Goal: Task Accomplishment & Management: Manage account settings

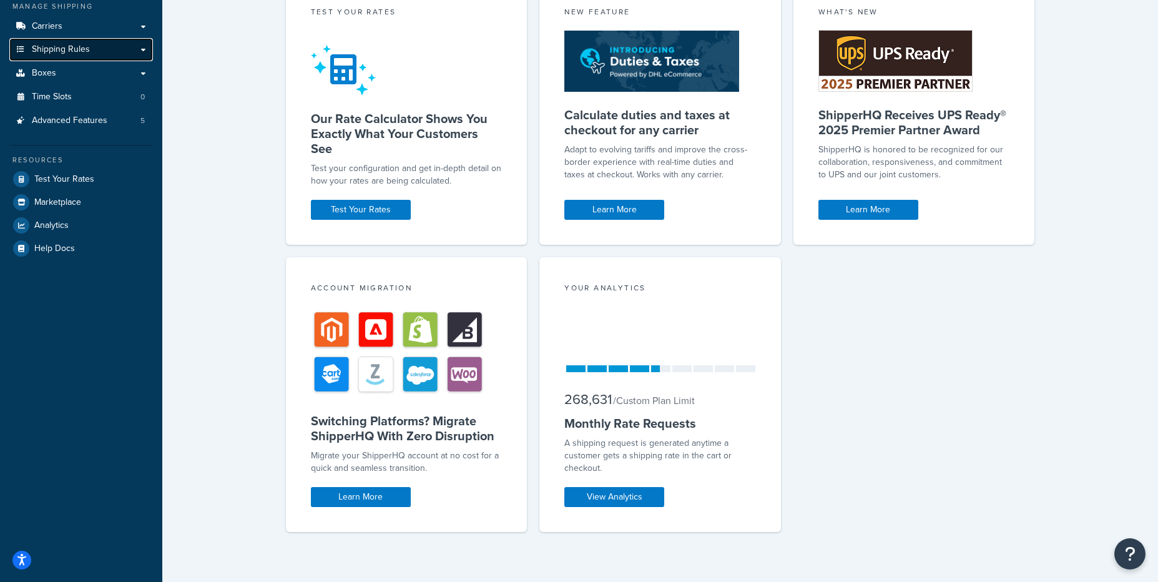
click at [100, 54] on link "Shipping Rules" at bounding box center [81, 49] width 144 height 23
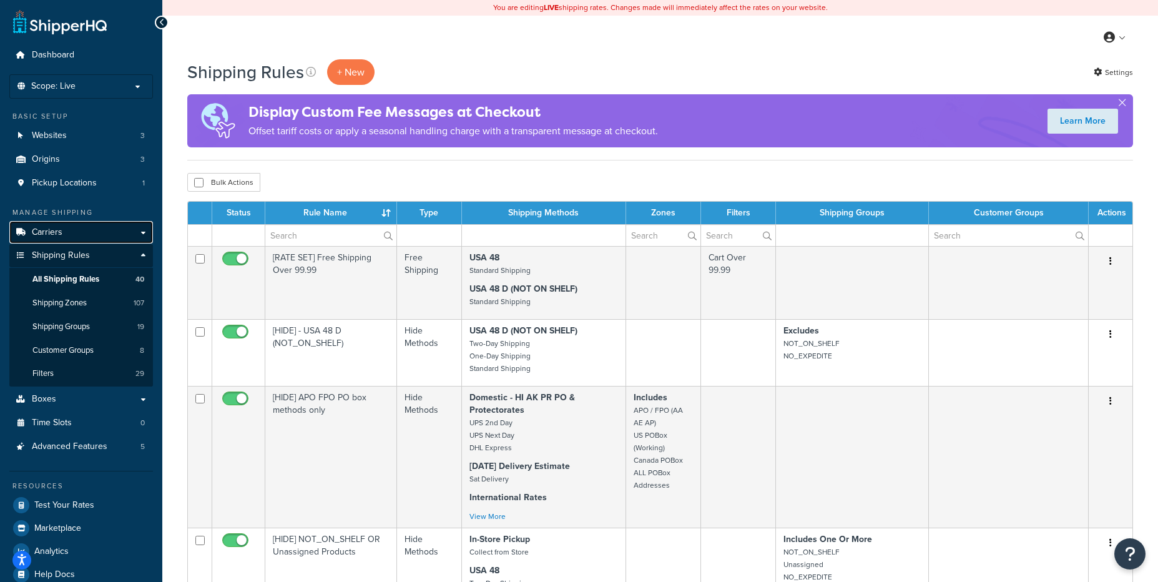
click at [51, 230] on span "Carriers" at bounding box center [47, 232] width 31 height 11
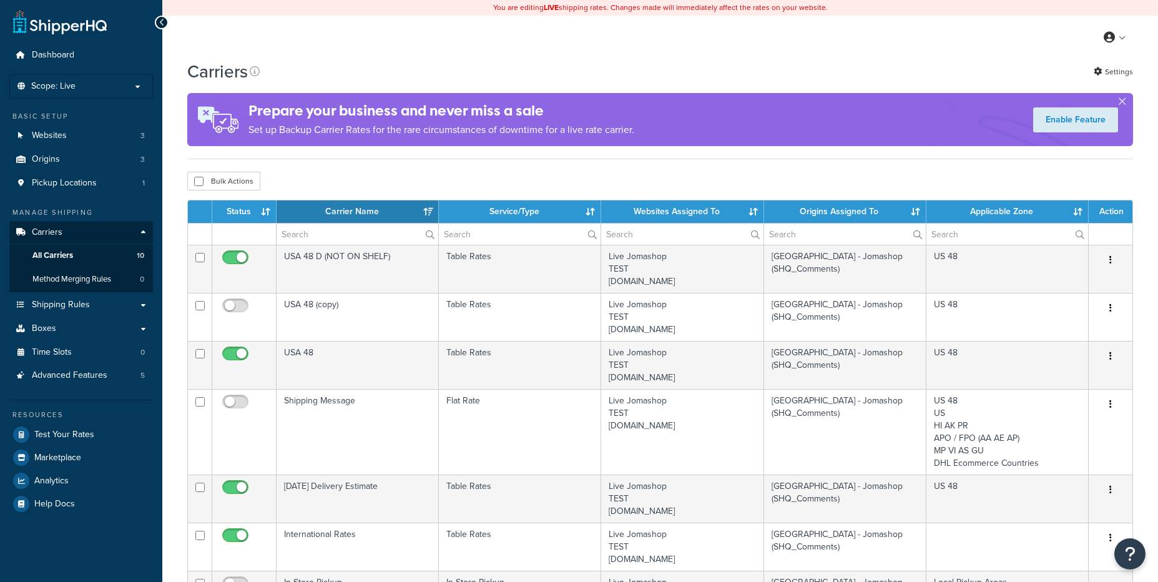
select select "15"
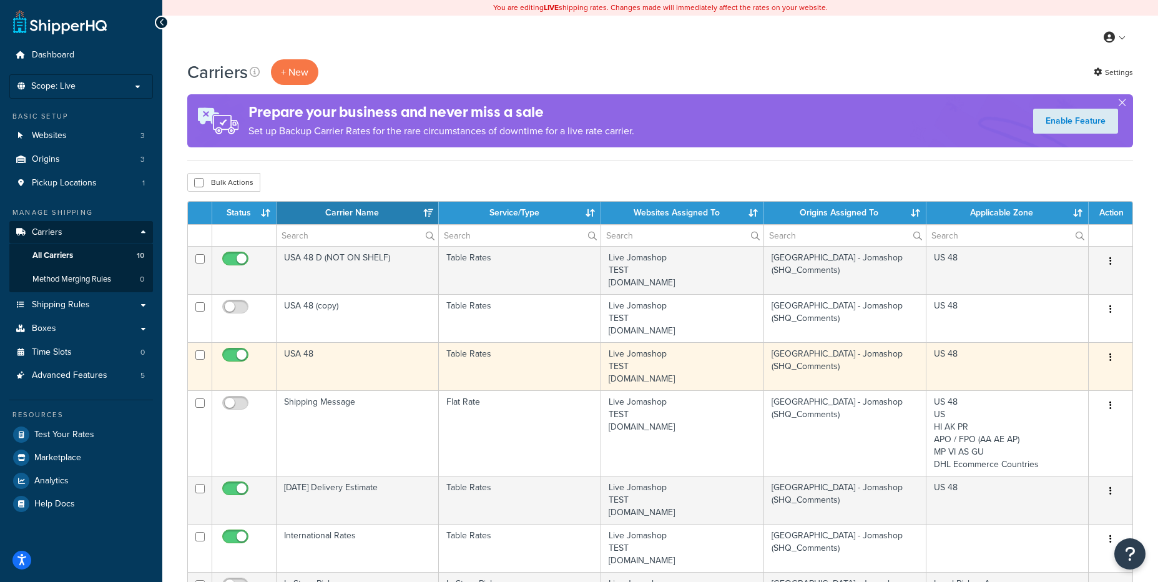
click at [1107, 363] on button "button" at bounding box center [1110, 358] width 17 height 20
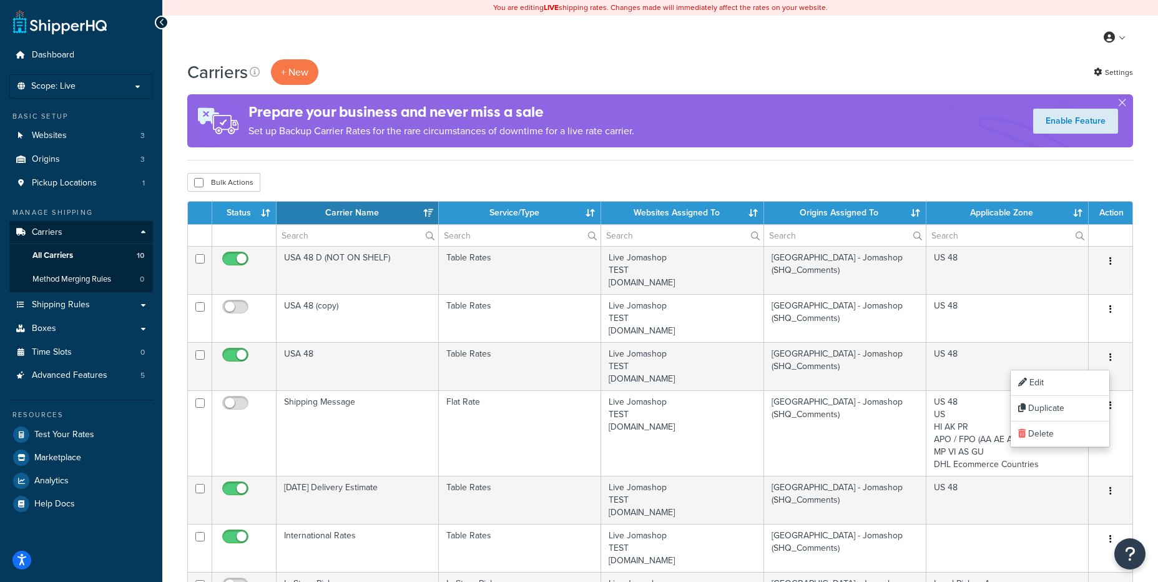
click at [649, 182] on div "Bulk Actions Duplicate [GEOGRAPHIC_DATA]" at bounding box center [660, 182] width 946 height 19
click at [51, 232] on span "Carriers" at bounding box center [47, 232] width 31 height 11
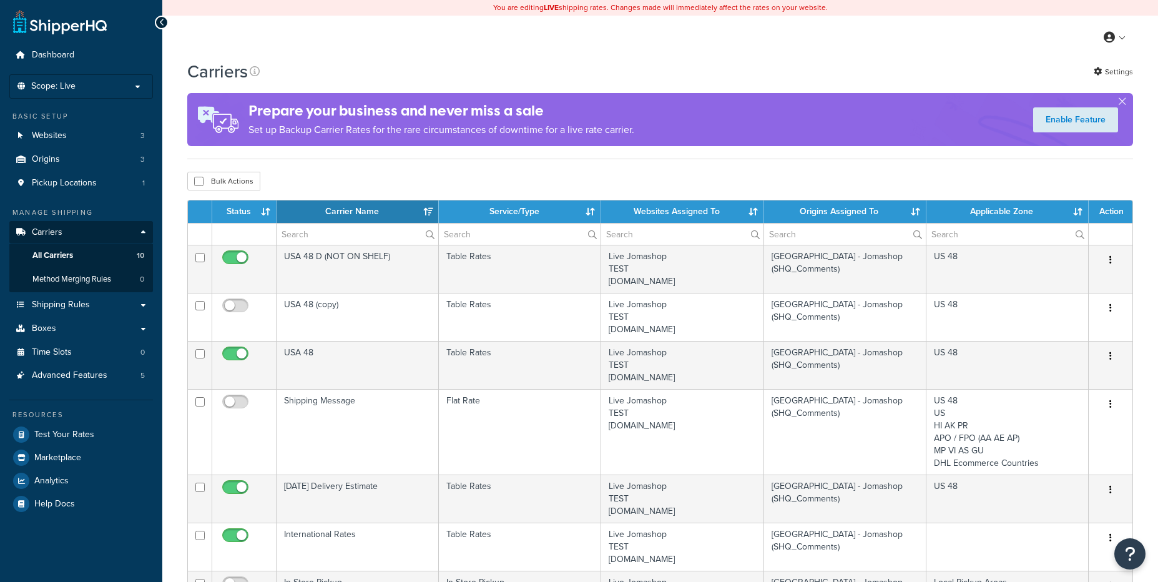
select select "15"
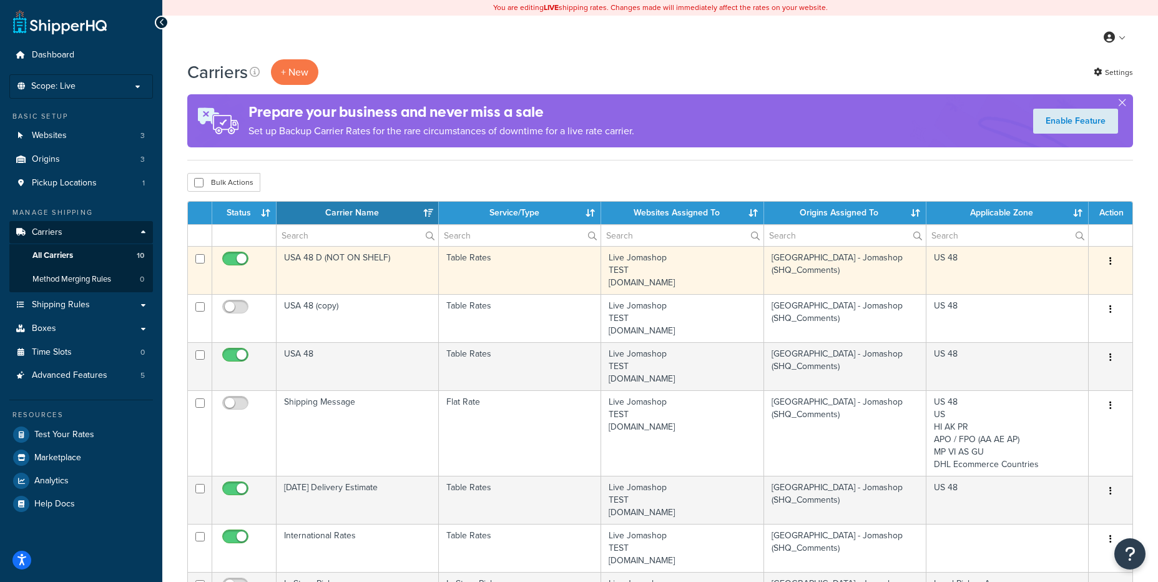
click at [1106, 261] on button "button" at bounding box center [1110, 262] width 17 height 20
click at [1071, 292] on link "Edit" at bounding box center [1060, 287] width 99 height 26
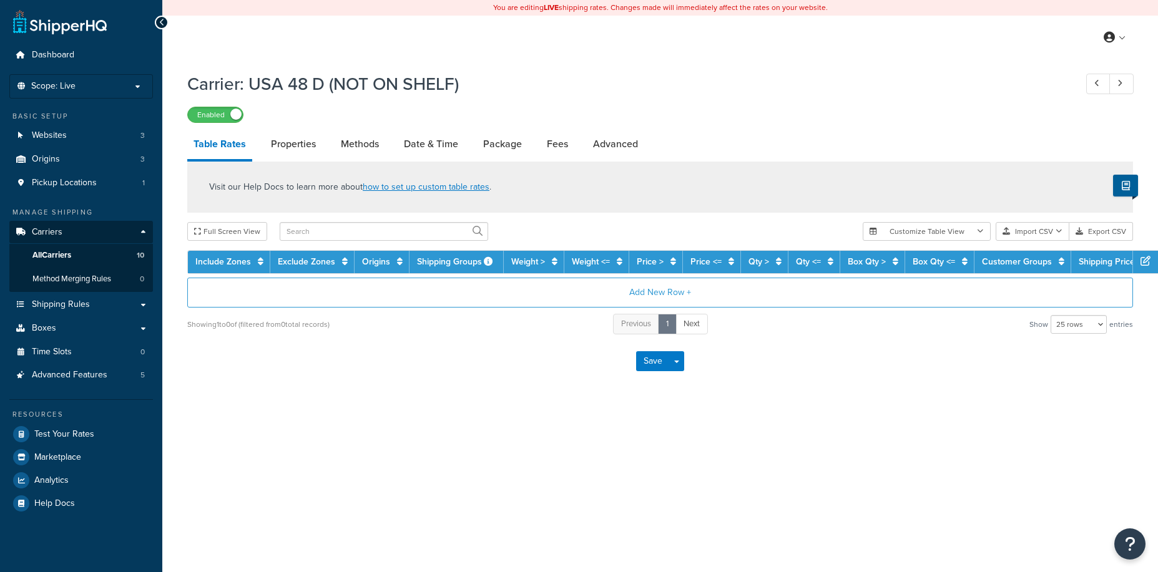
select select "25"
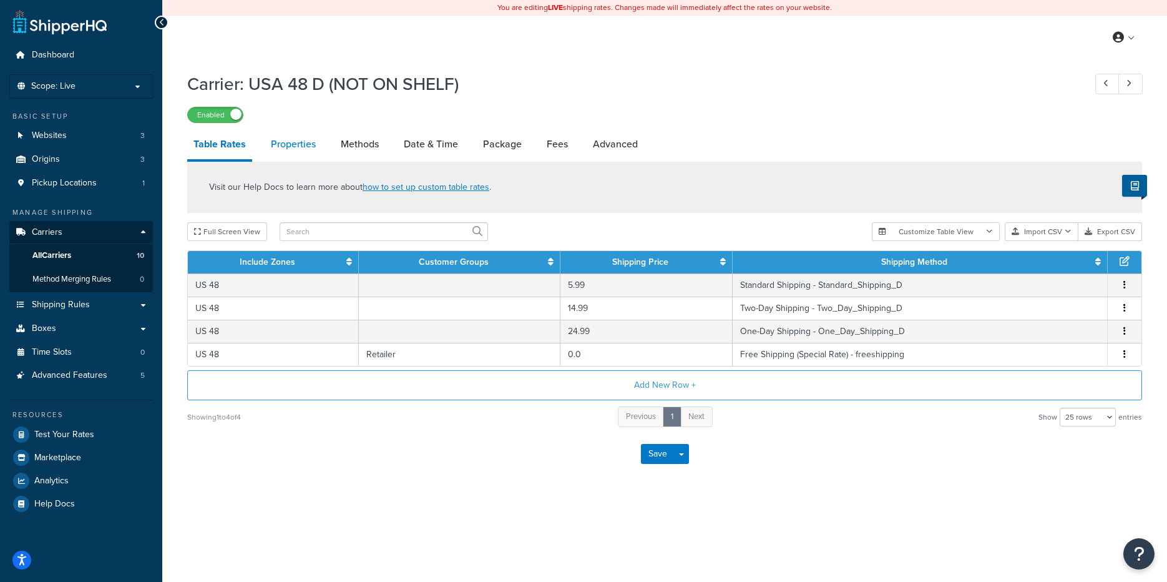
click at [292, 145] on link "Properties" at bounding box center [293, 144] width 57 height 30
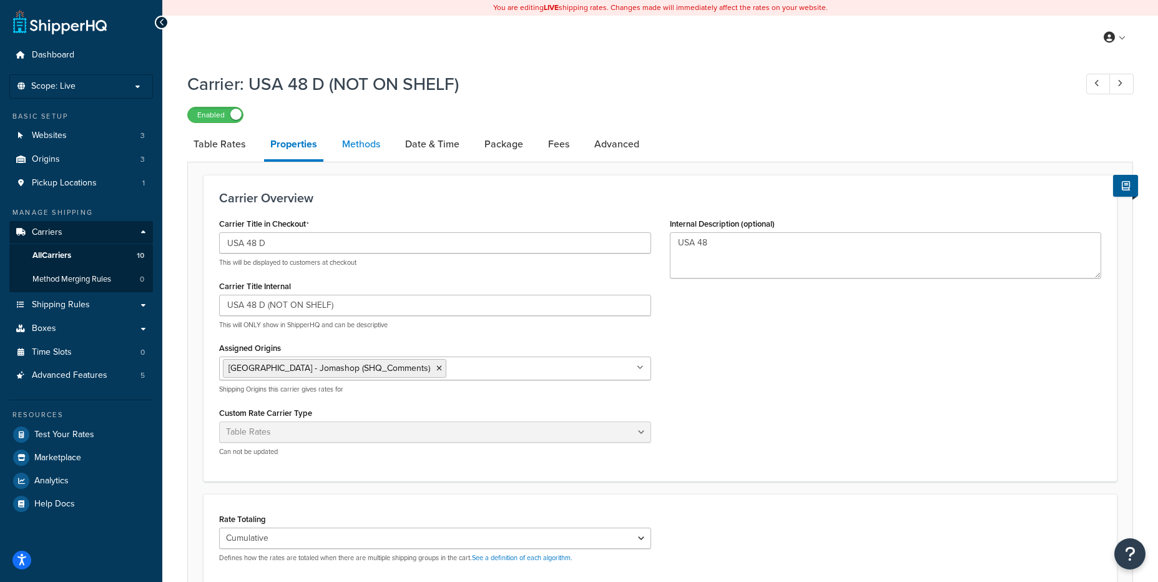
click at [352, 145] on link "Methods" at bounding box center [361, 144] width 51 height 30
select select "25"
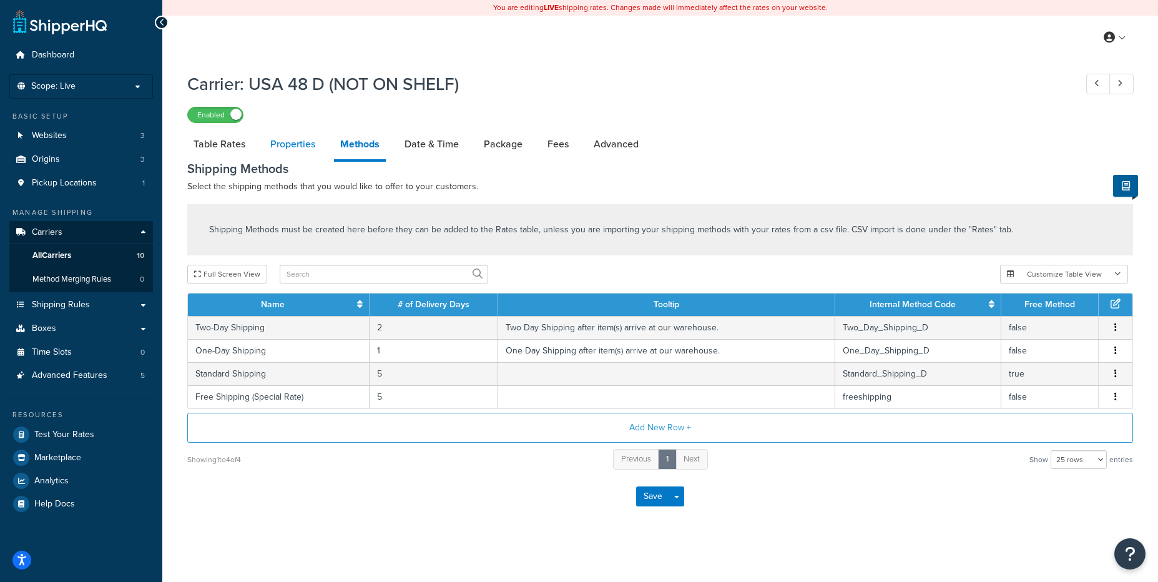
click at [274, 147] on link "Properties" at bounding box center [292, 144] width 57 height 30
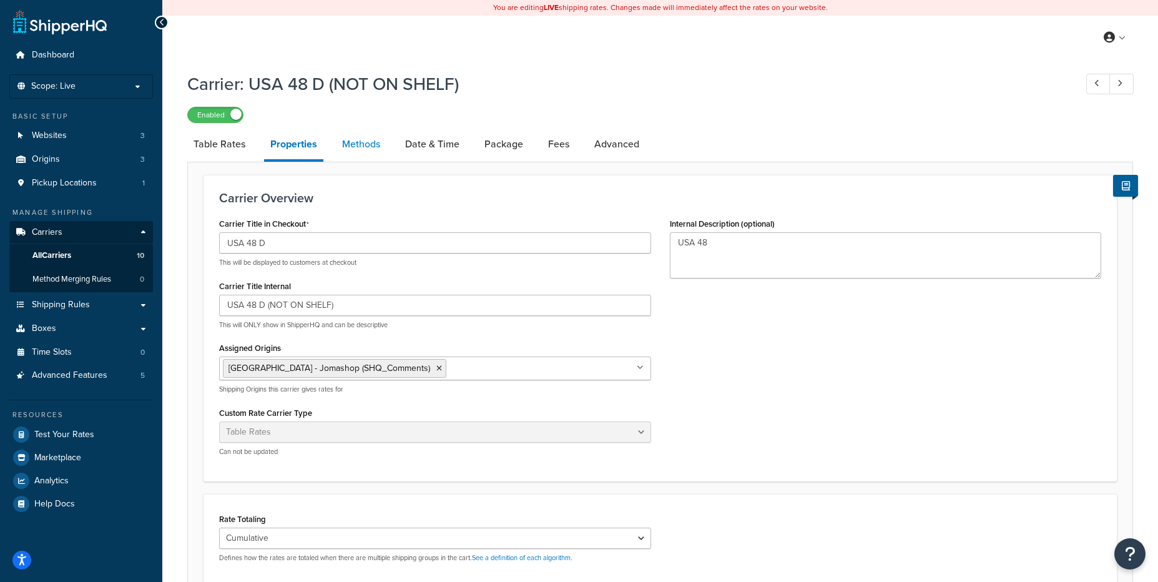
click at [355, 146] on link "Methods" at bounding box center [361, 144] width 51 height 30
select select "25"
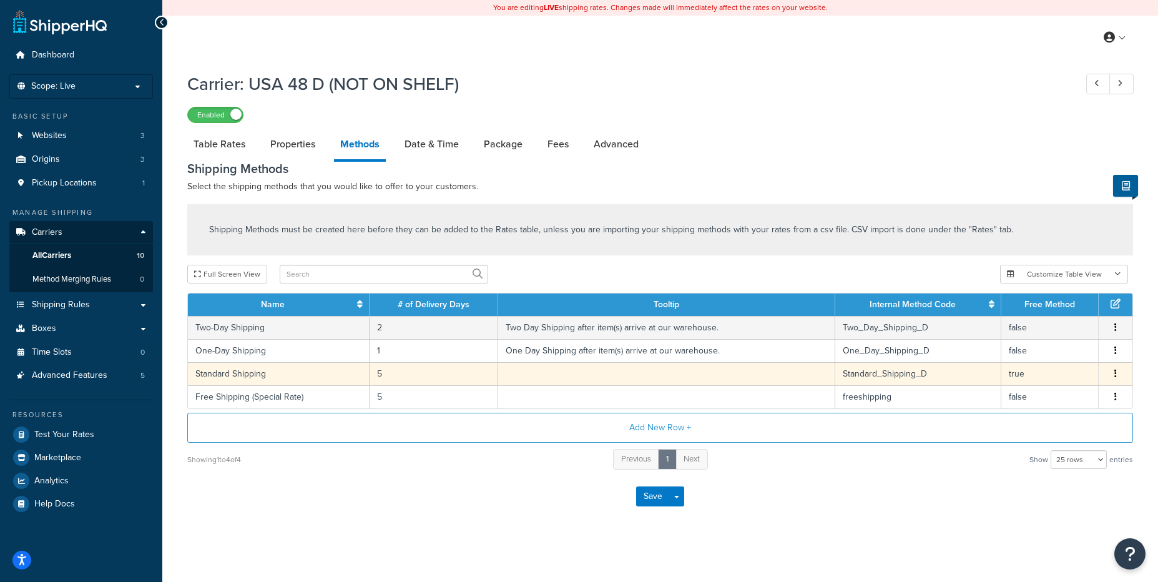
click at [1108, 371] on span "Edit Delete" at bounding box center [1115, 374] width 19 height 14
click at [1112, 372] on button "button" at bounding box center [1116, 374] width 10 height 14
click at [1056, 364] on div "Edit" at bounding box center [1052, 363] width 89 height 26
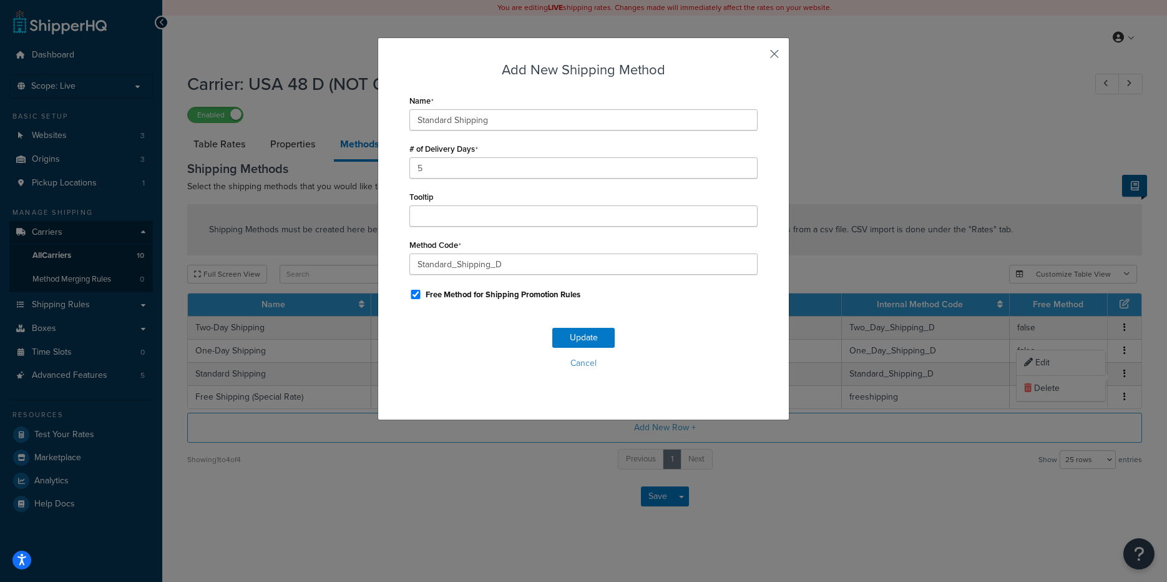
click at [758, 57] on button "button" at bounding box center [756, 58] width 3 height 3
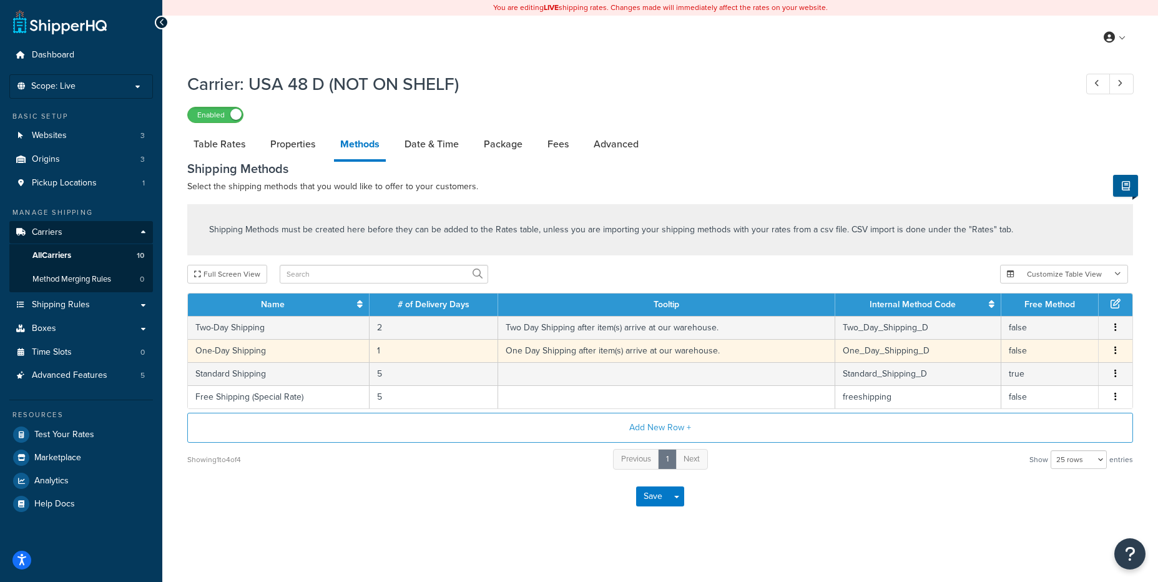
click at [1114, 351] on button "button" at bounding box center [1116, 351] width 10 height 14
click at [1050, 340] on div "Edit" at bounding box center [1052, 340] width 89 height 26
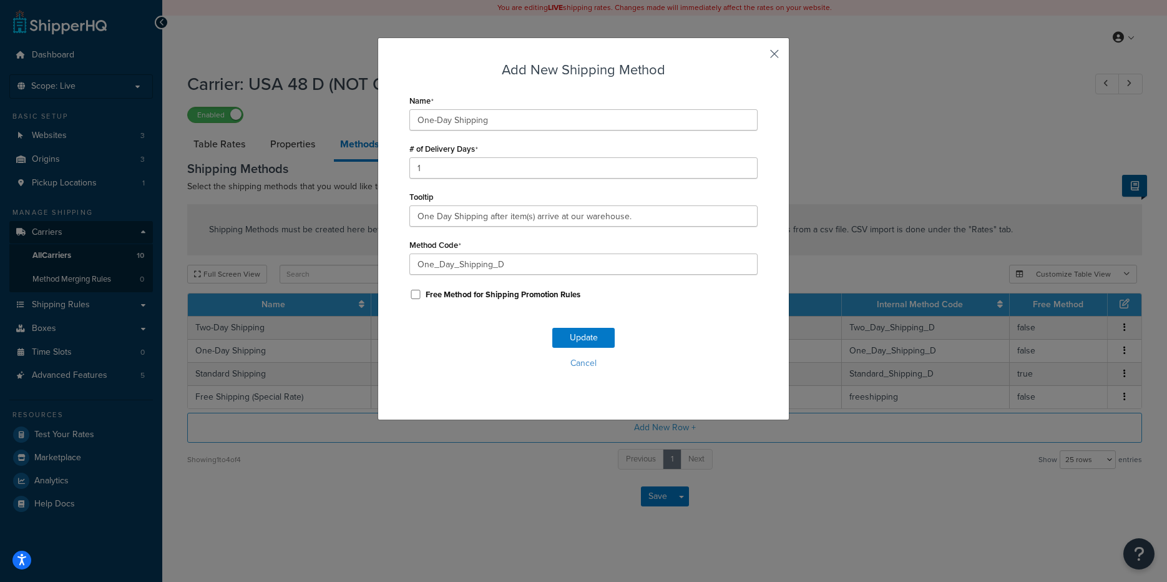
click at [758, 57] on button "button" at bounding box center [756, 58] width 3 height 3
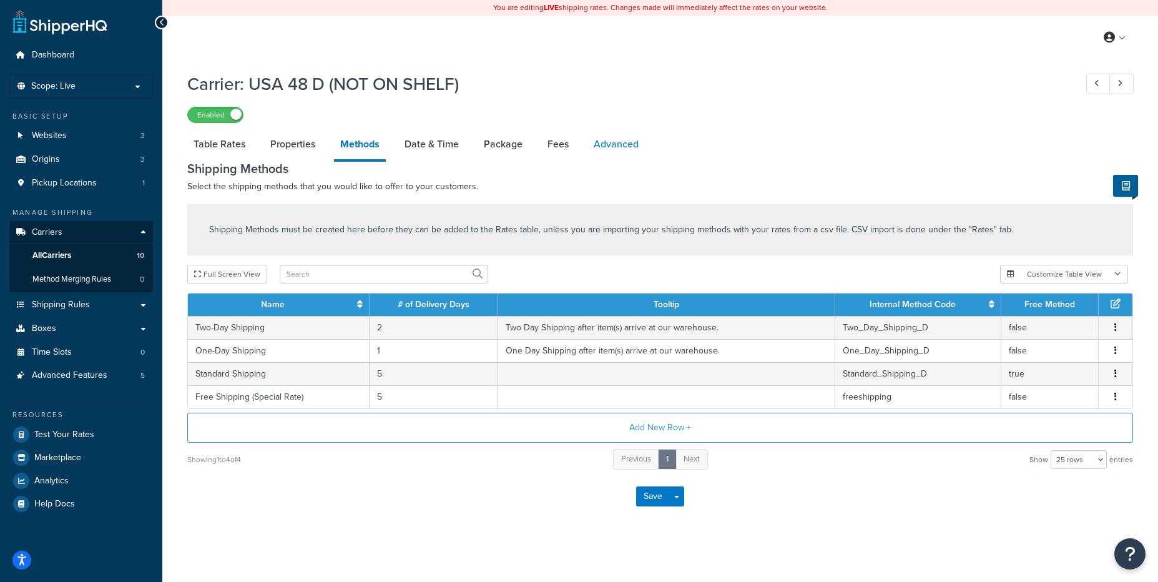
click at [629, 148] on link "Advanced" at bounding box center [615, 144] width 57 height 30
select select "false"
